Goal: Information Seeking & Learning: Learn about a topic

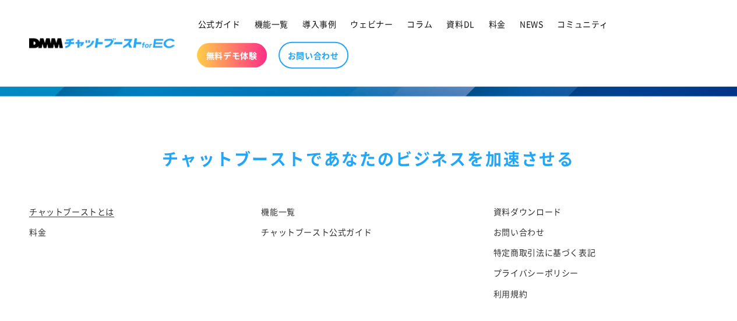
scroll to position [6010, 0]
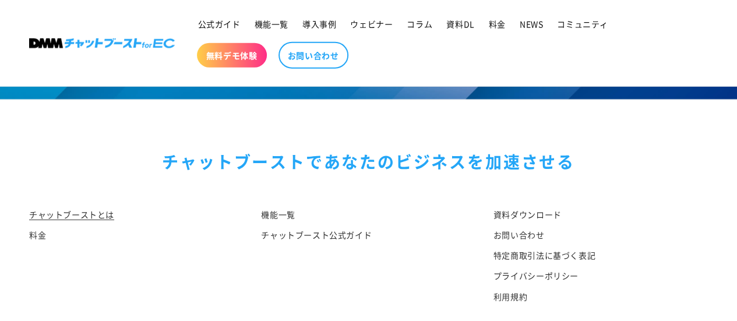
click at [65, 221] on li "チャットブーストとは" at bounding box center [132, 215] width 206 height 19
click at [65, 225] on link "チャットブーストとは" at bounding box center [71, 215] width 85 height 17
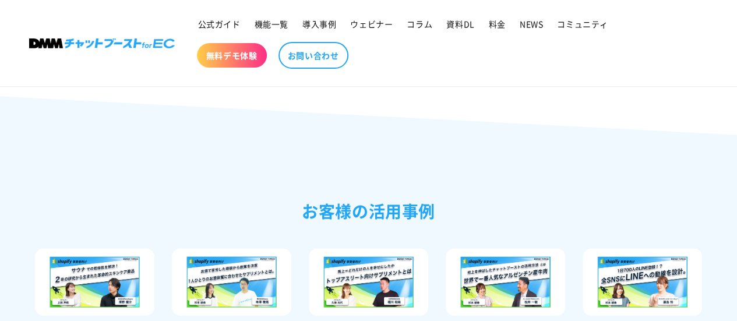
scroll to position [2390, 0]
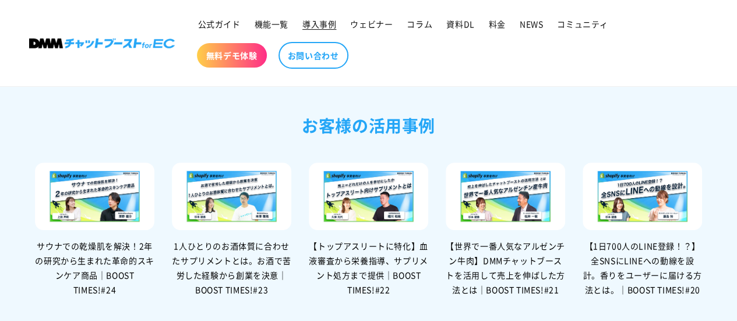
click at [332, 22] on span "導入事例" at bounding box center [319, 24] width 34 height 10
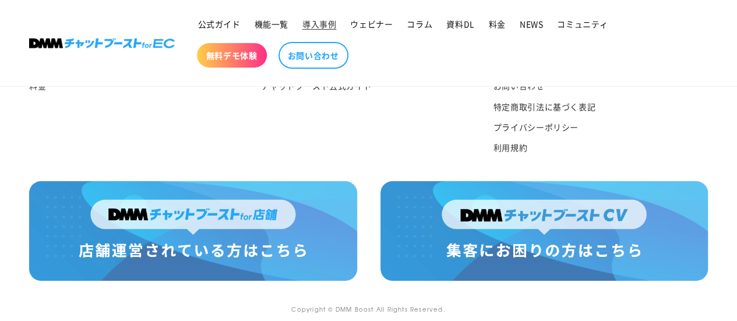
scroll to position [1933, 0]
